Goal: Information Seeking & Learning: Find specific fact

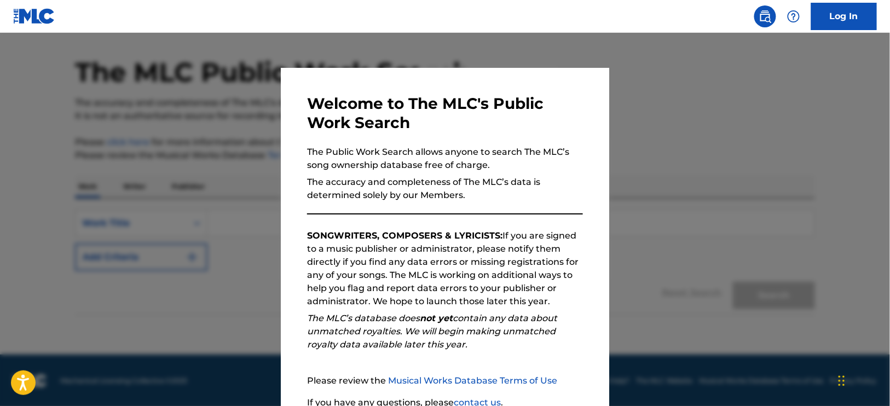
scroll to position [94, 0]
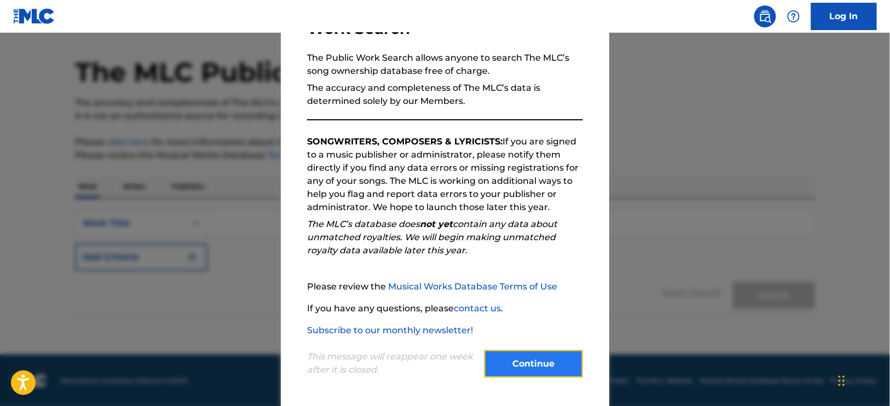
click at [540, 365] on button "Continue" at bounding box center [533, 363] width 98 height 27
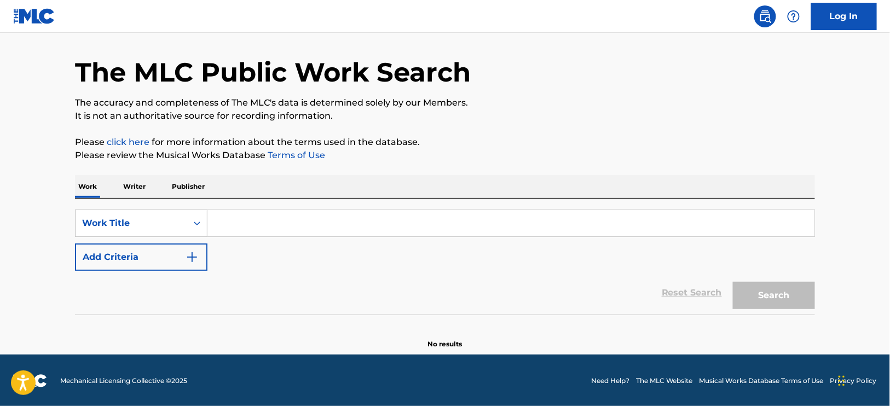
click at [261, 217] on input "Search Form" at bounding box center [510, 223] width 607 height 26
type input "h"
type input "shells"
click at [133, 271] on div "Reset Search Search" at bounding box center [445, 293] width 740 height 44
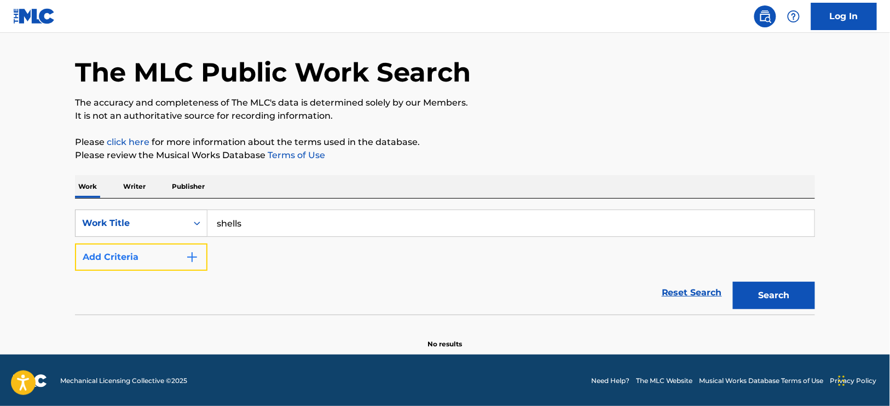
click at [140, 261] on button "Add Criteria" at bounding box center [141, 257] width 132 height 27
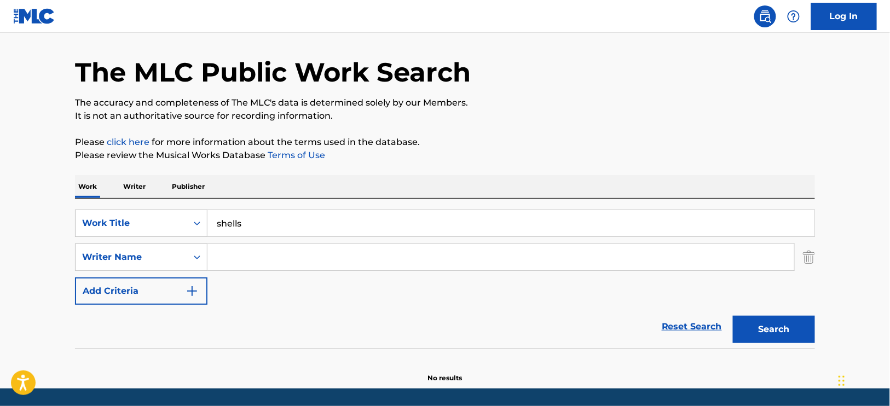
click at [244, 260] on input "Search Form" at bounding box center [500, 257] width 587 height 26
type input "[PERSON_NAME]"
click at [733, 316] on button "Search" at bounding box center [774, 329] width 82 height 27
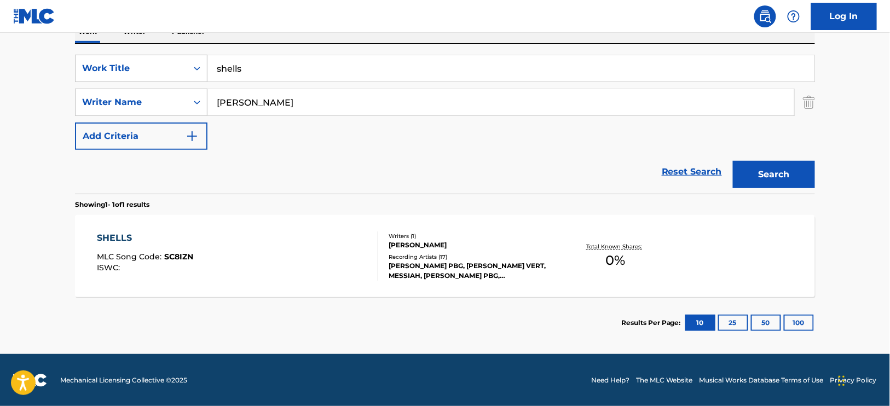
click at [320, 258] on div "SHELLS MLC Song Code : SC8IZN ISWC :" at bounding box center [237, 255] width 281 height 49
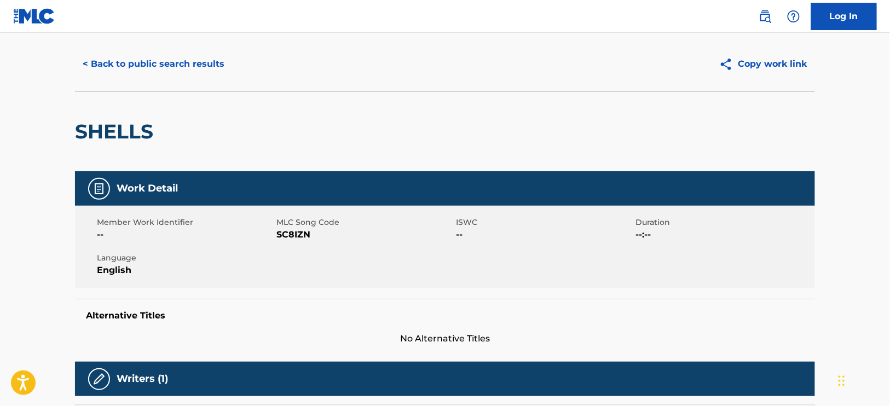
scroll to position [21, 0]
